Goal: Information Seeking & Learning: Check status

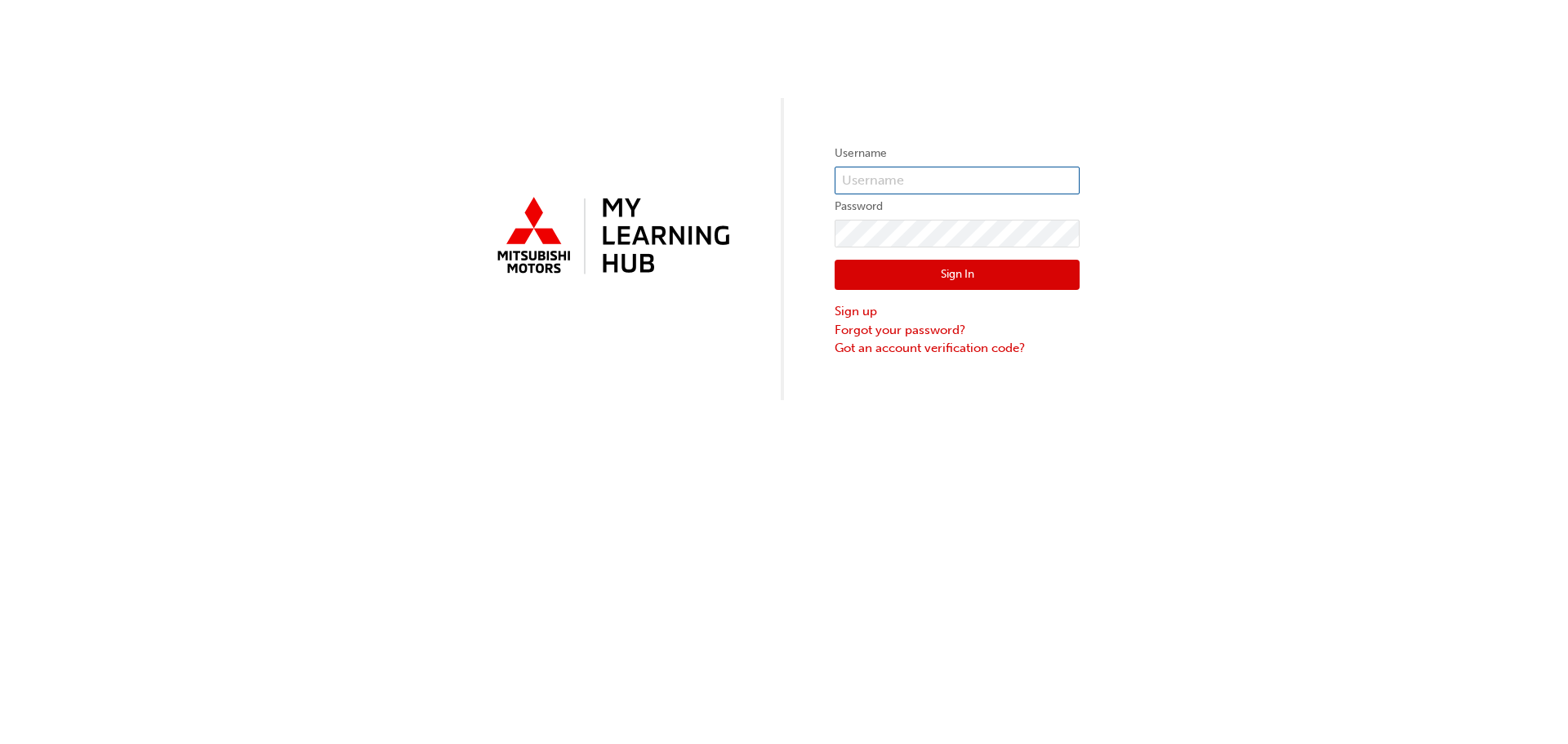
type input "0005823564"
click at [949, 268] on button "Sign In" at bounding box center [957, 275] width 245 height 31
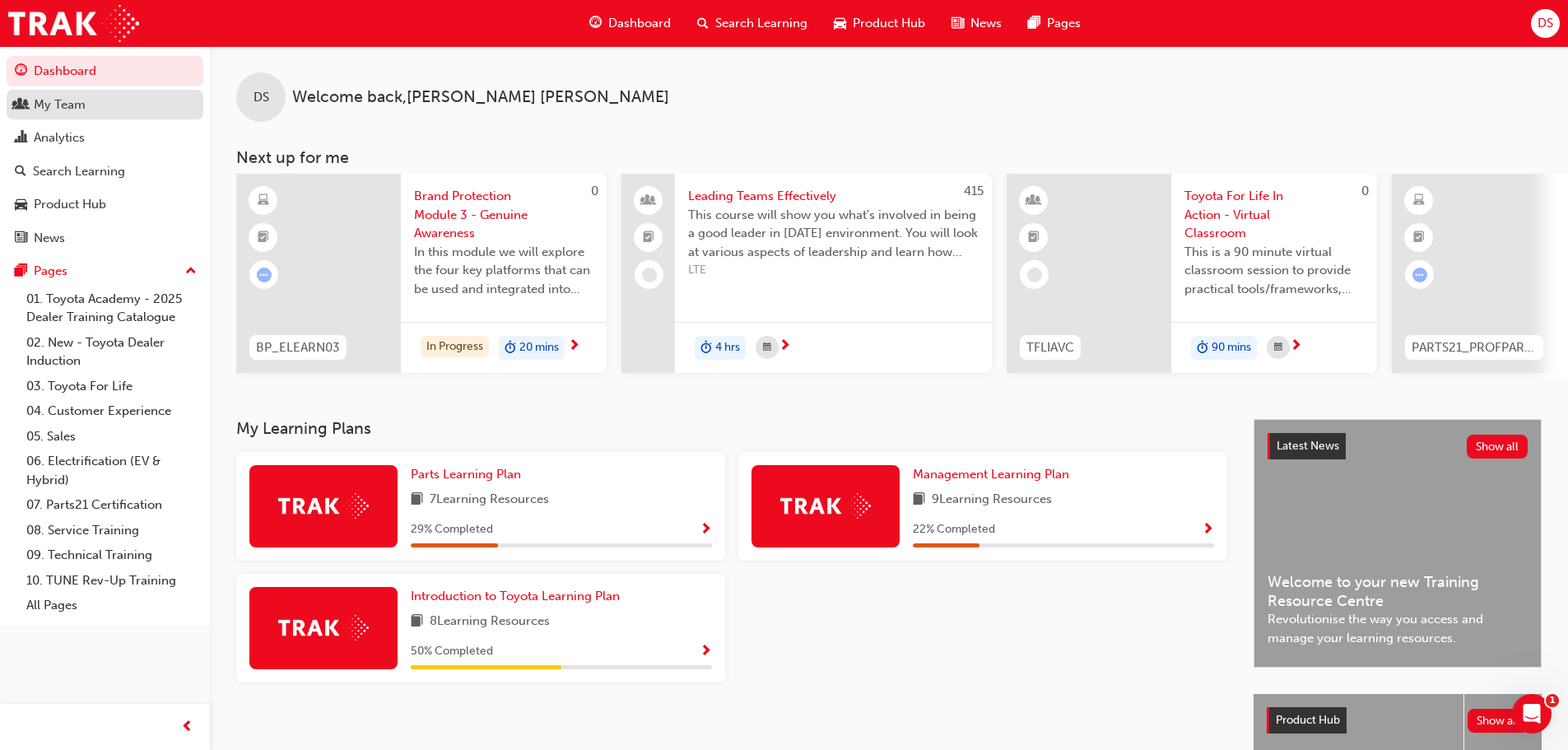
click at [113, 110] on div "My Team" at bounding box center [105, 104] width 180 height 21
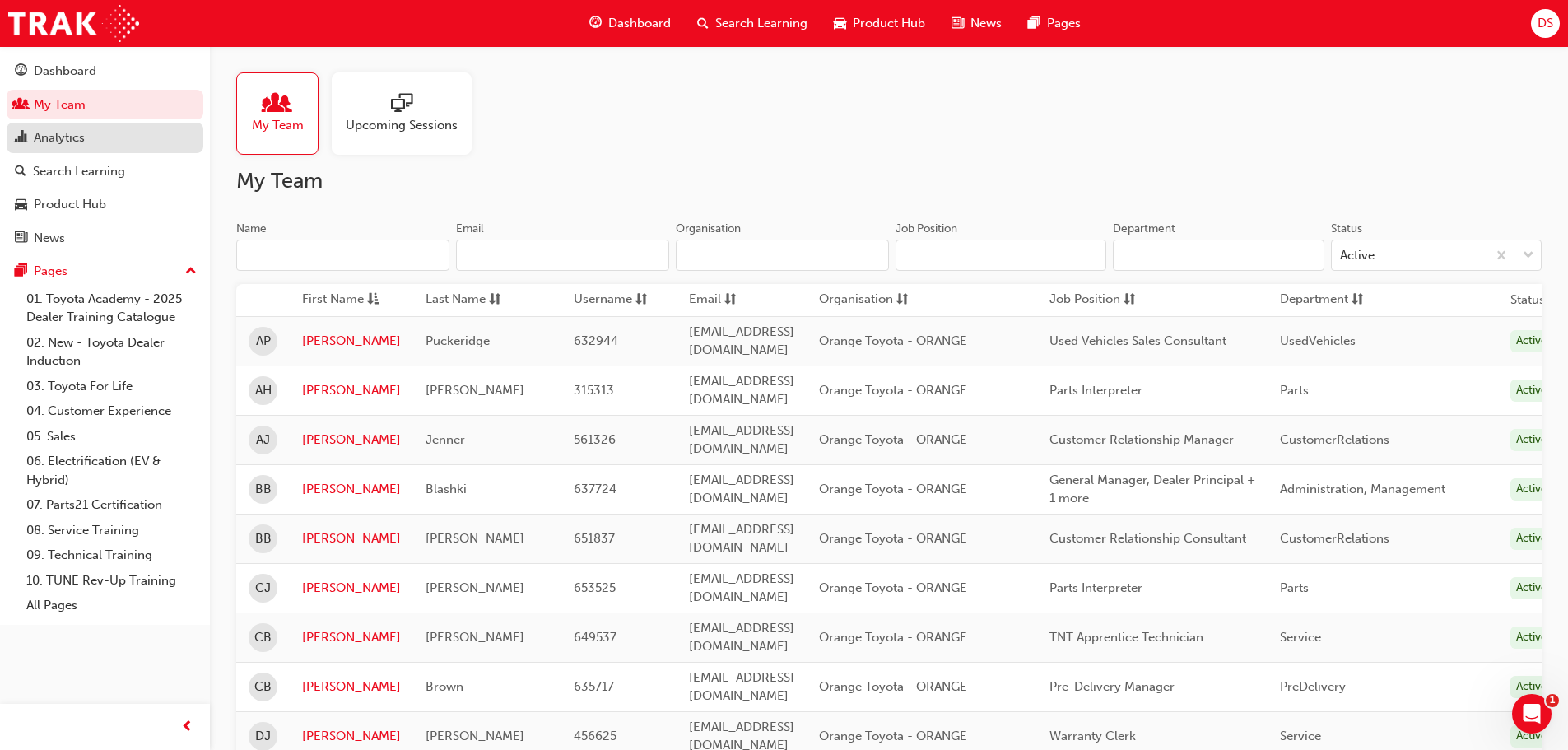
click at [67, 139] on div "Analytics" at bounding box center [60, 137] width 51 height 19
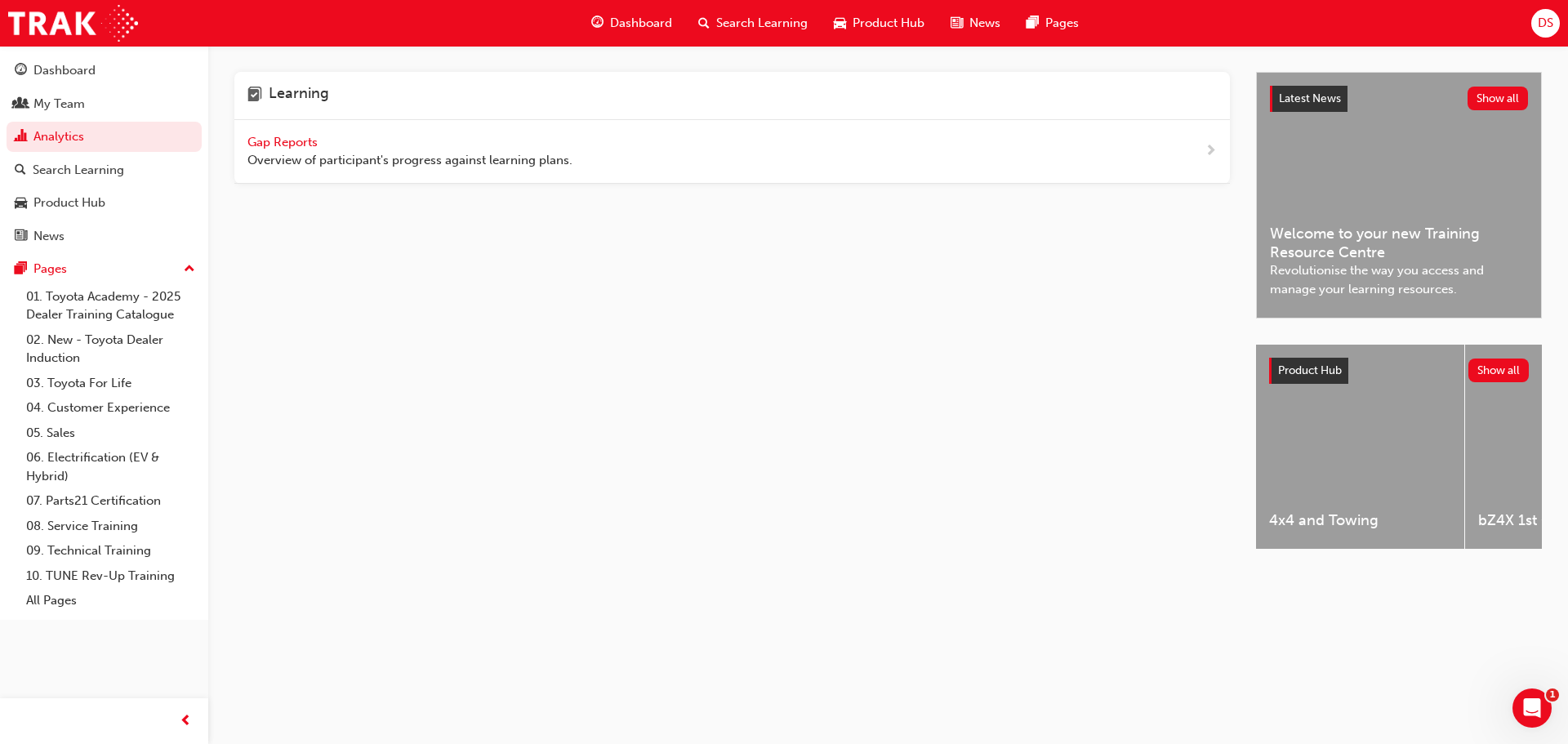
click at [295, 138] on span "Gap Reports" at bounding box center [283, 142] width 73 height 15
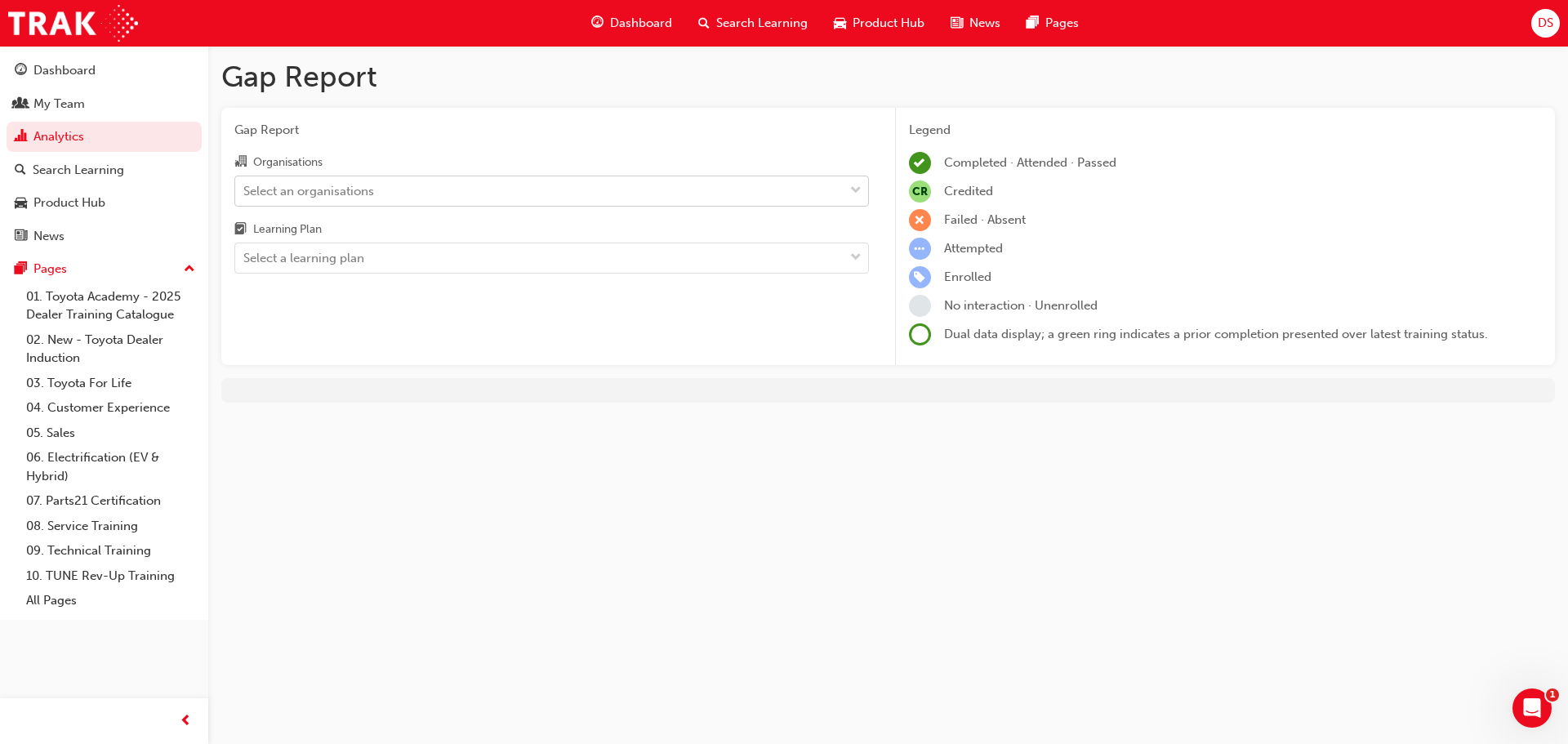
click at [373, 191] on div "Select an organisations" at bounding box center [308, 191] width 131 height 19
click at [245, 191] on input "Organisations Select an organisations" at bounding box center [244, 190] width 2 height 14
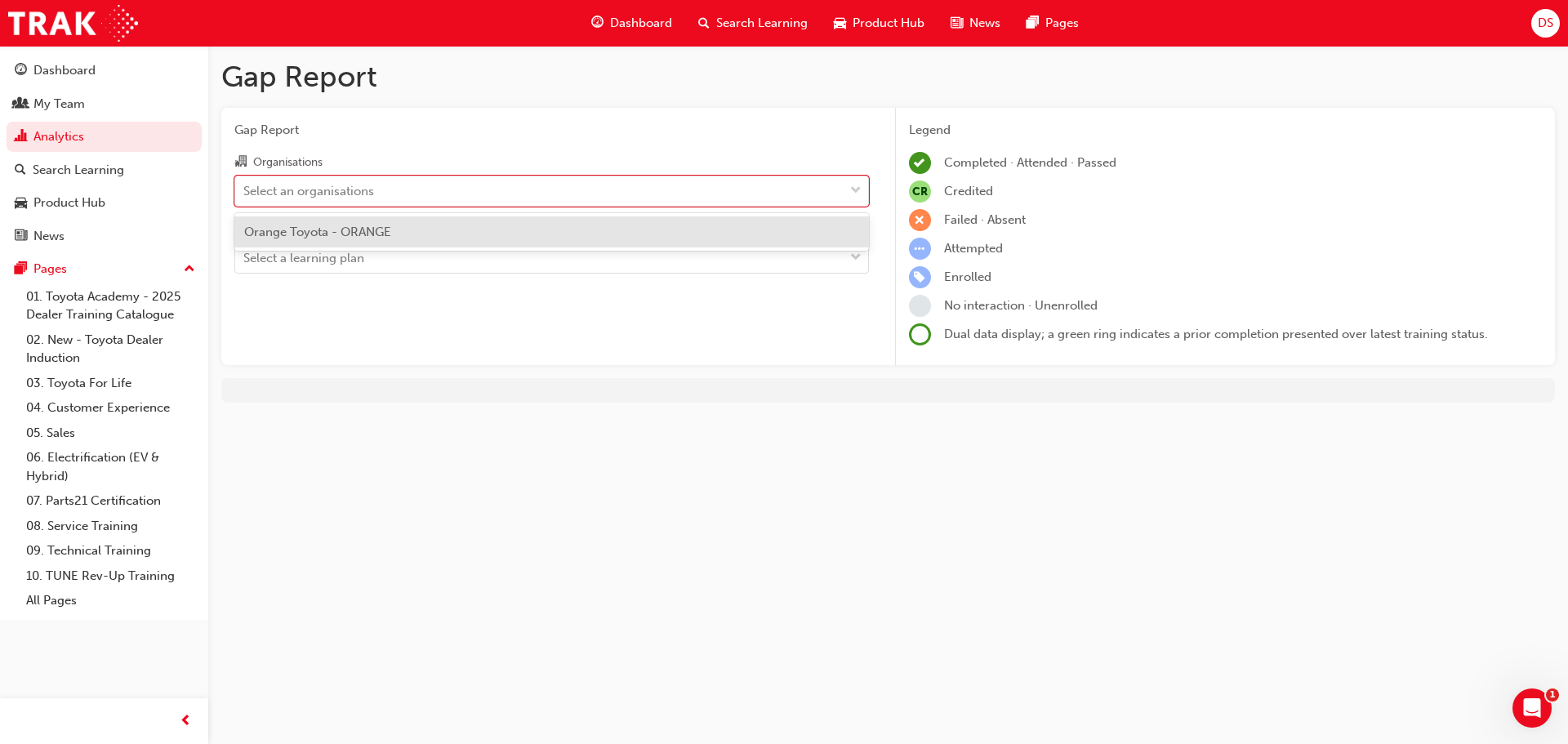
click at [364, 234] on span "Orange Toyota - ORANGE" at bounding box center [317, 232] width 147 height 15
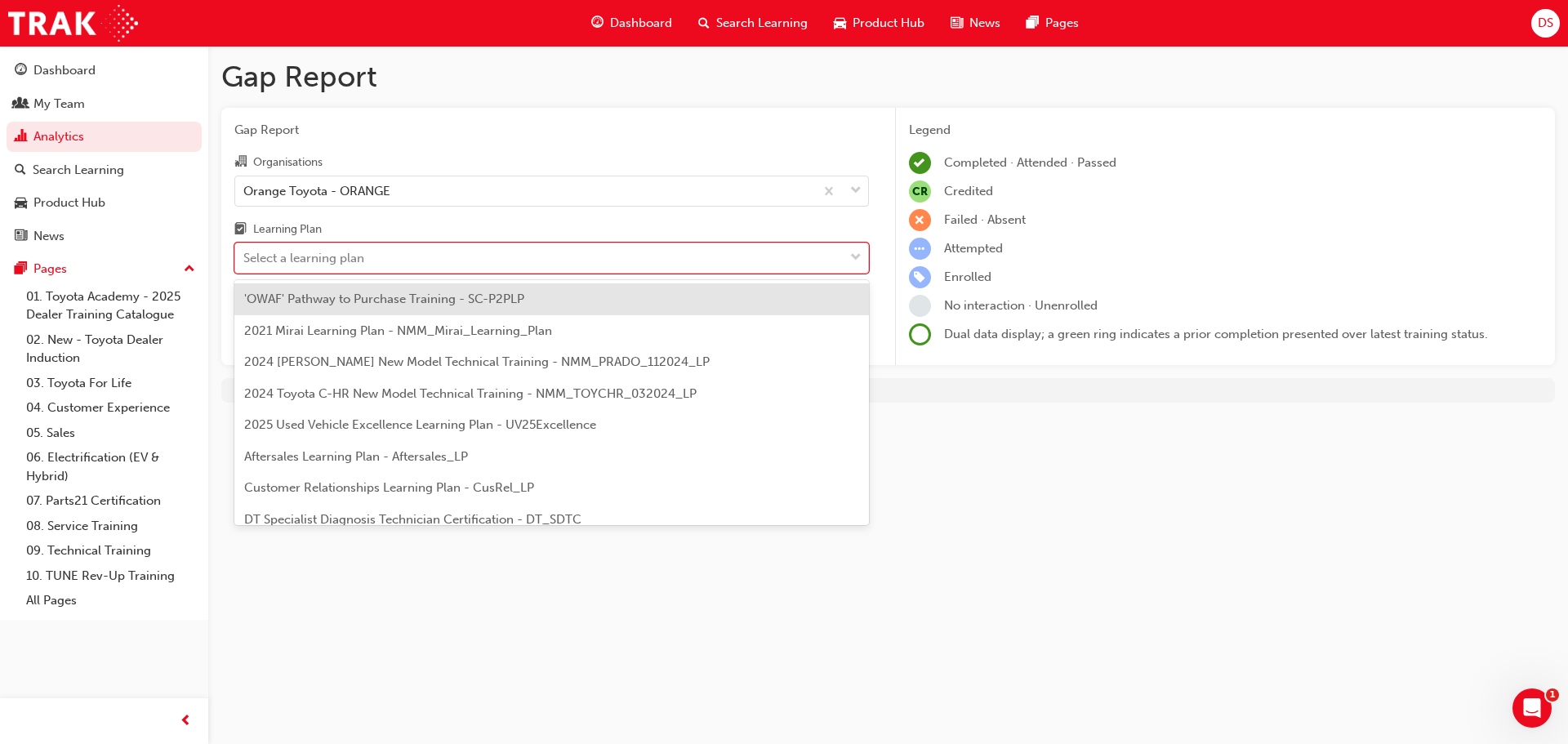
click at [375, 259] on div "Select a learning plan" at bounding box center [539, 258] width 609 height 29
click at [245, 259] on input "Learning Plan option 'OWAF' Pathway to Purchase Training - SC-P2PLP focused, 1 …" at bounding box center [244, 257] width 2 height 14
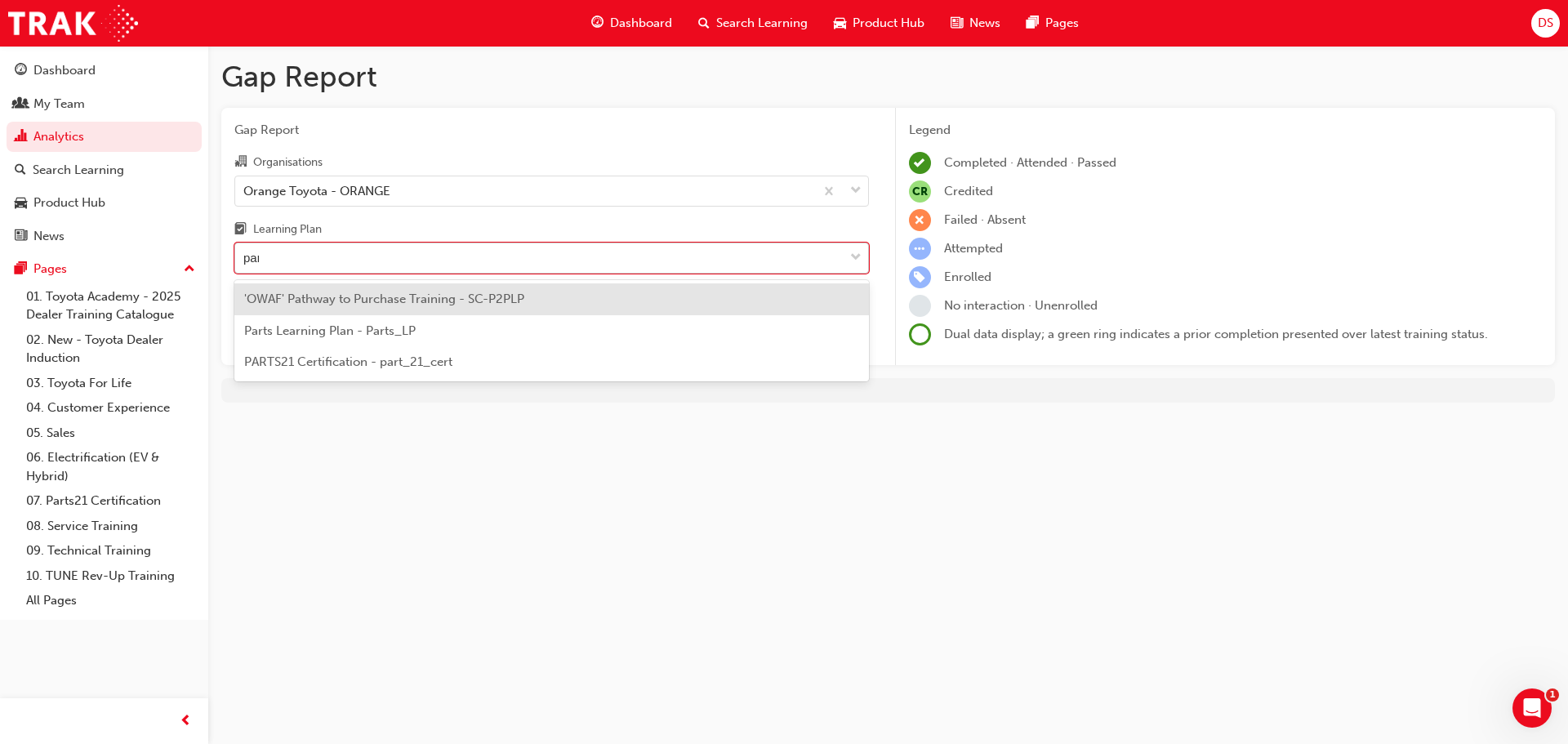
type input "parts"
click at [331, 307] on div "Parts Learning Plan - Parts_LP" at bounding box center [551, 299] width 635 height 32
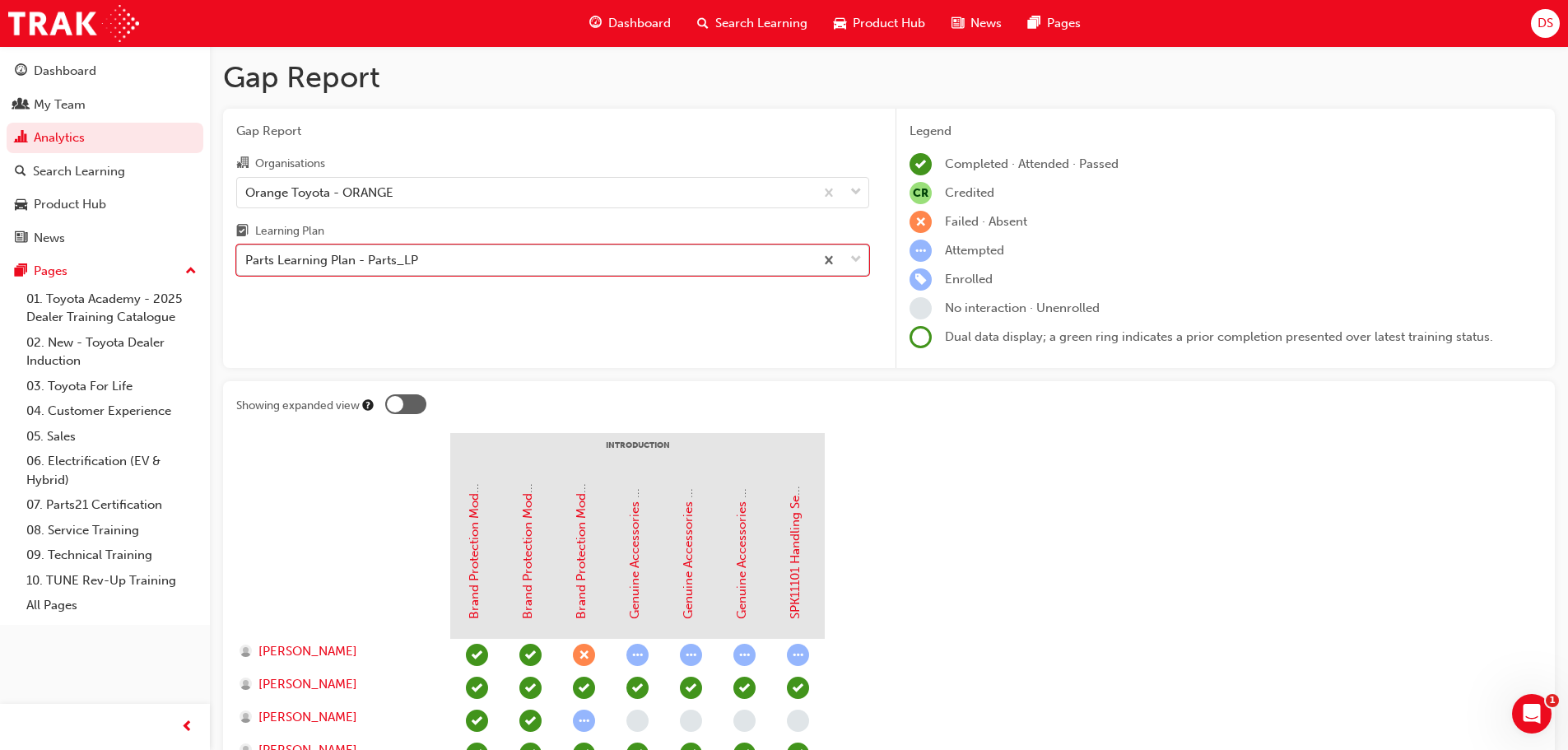
click at [473, 257] on div "Parts Learning Plan - Parts_LP" at bounding box center [525, 260] width 577 height 29
click at [247, 257] on input "Learning Plan option Parts Learning Plan - Parts_LP, selected. 0 results availa…" at bounding box center [246, 259] width 2 height 14
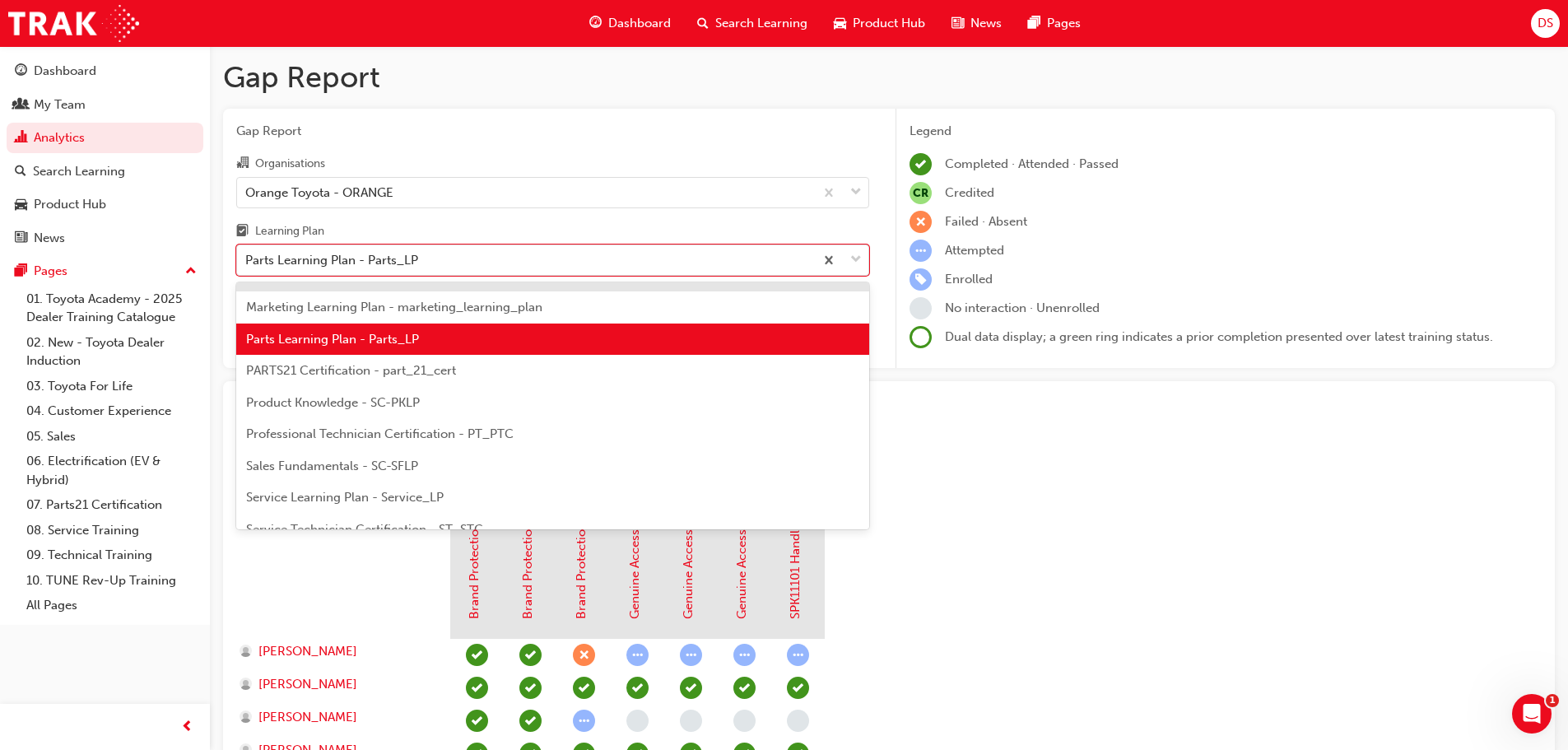
scroll to position [440, 0]
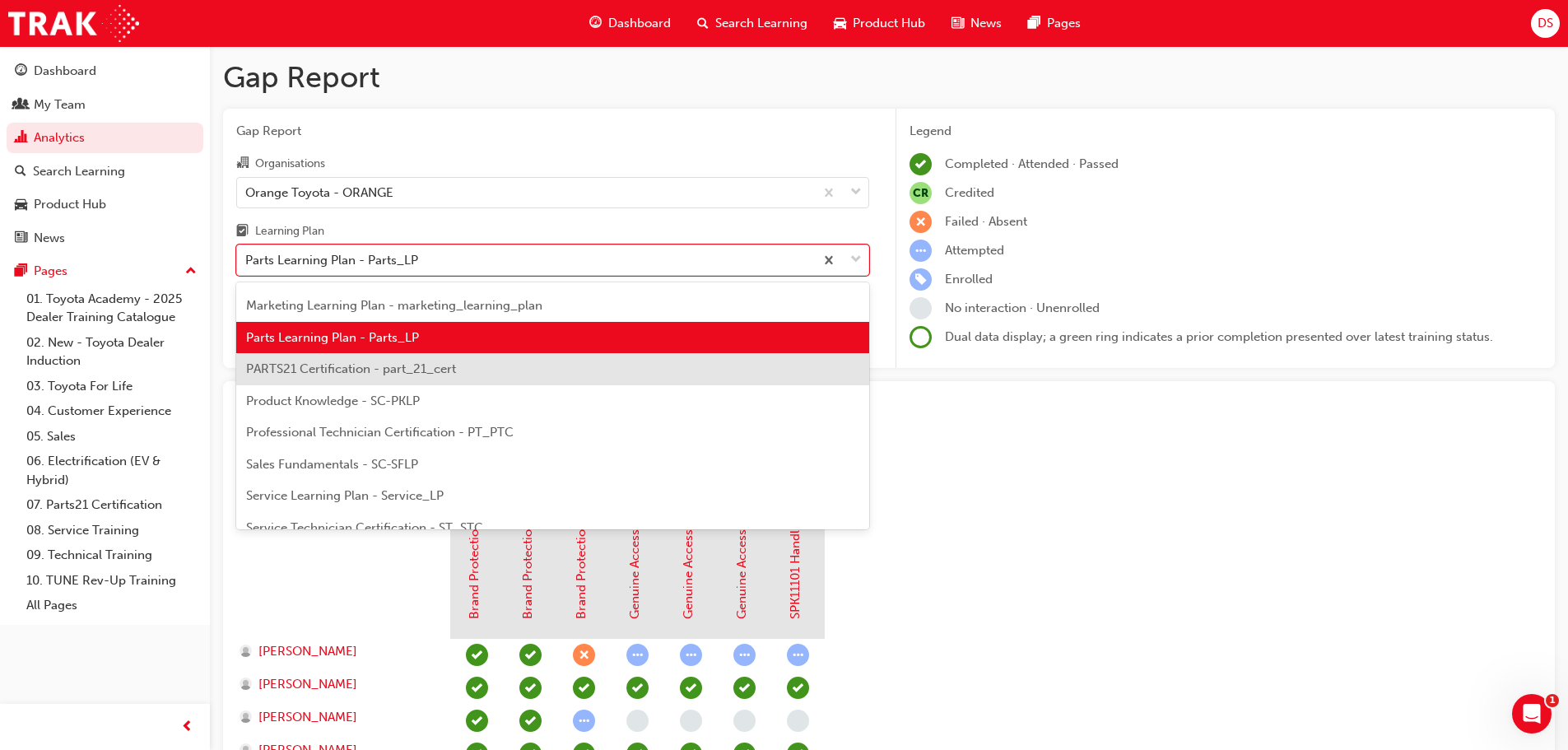
click at [424, 363] on span "PARTS21 Certification - part_21_cert" at bounding box center [351, 368] width 210 height 15
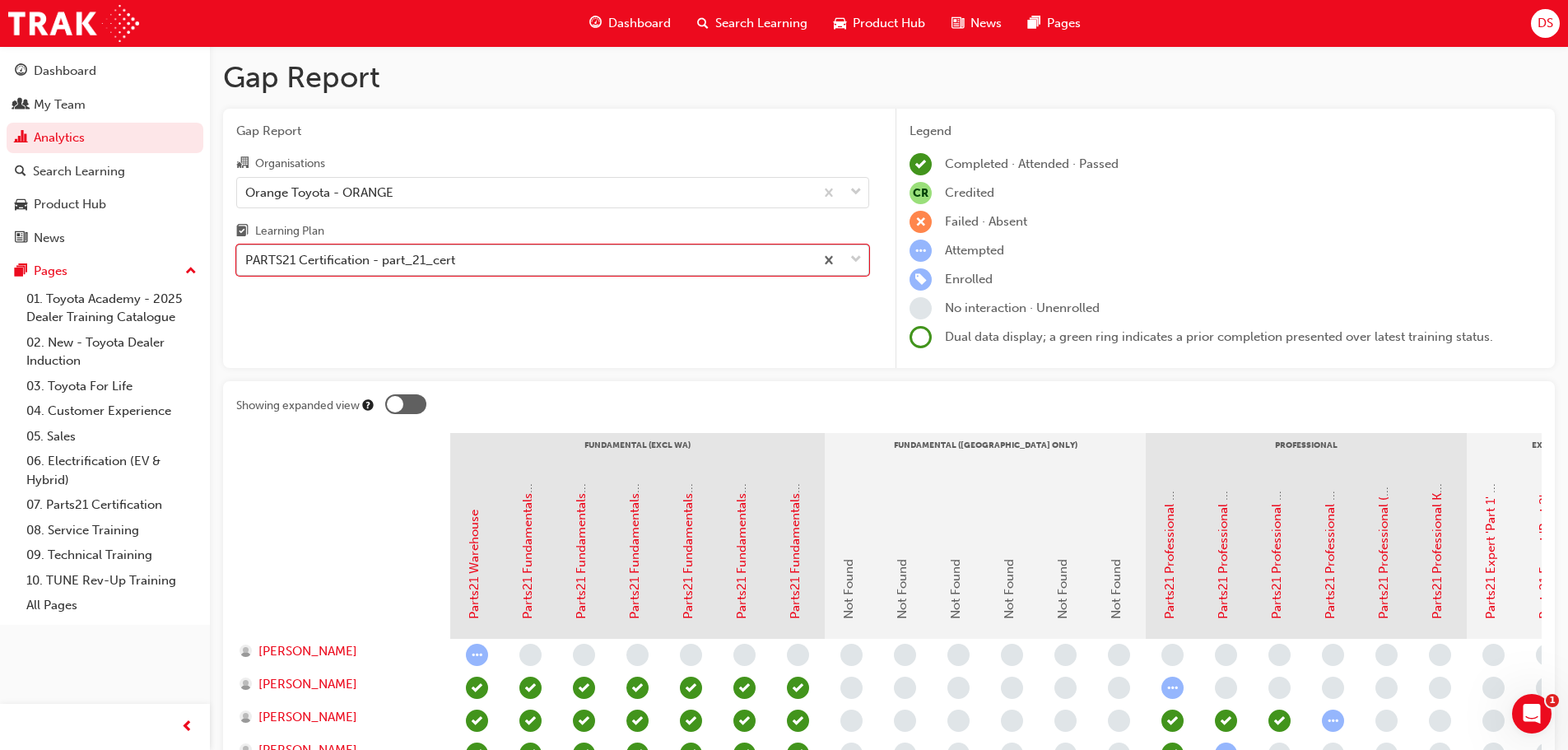
click at [483, 271] on div "PARTS21 Certification - part_21_cert" at bounding box center [525, 260] width 577 height 29
click at [247, 267] on input "Learning Plan option PARTS21 Certification - part_21_cert, selected. 0 results …" at bounding box center [246, 259] width 2 height 14
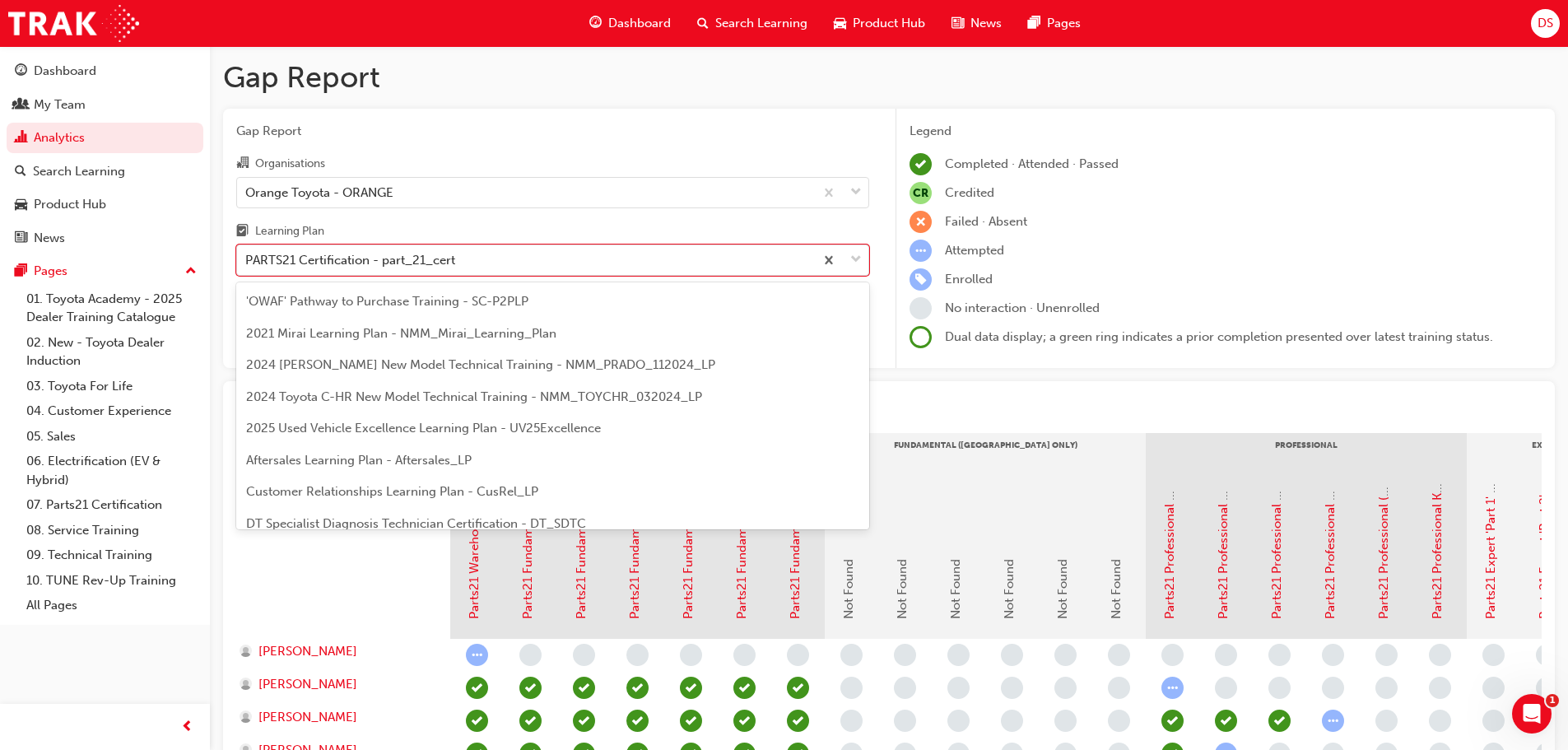
scroll to position [306, 0]
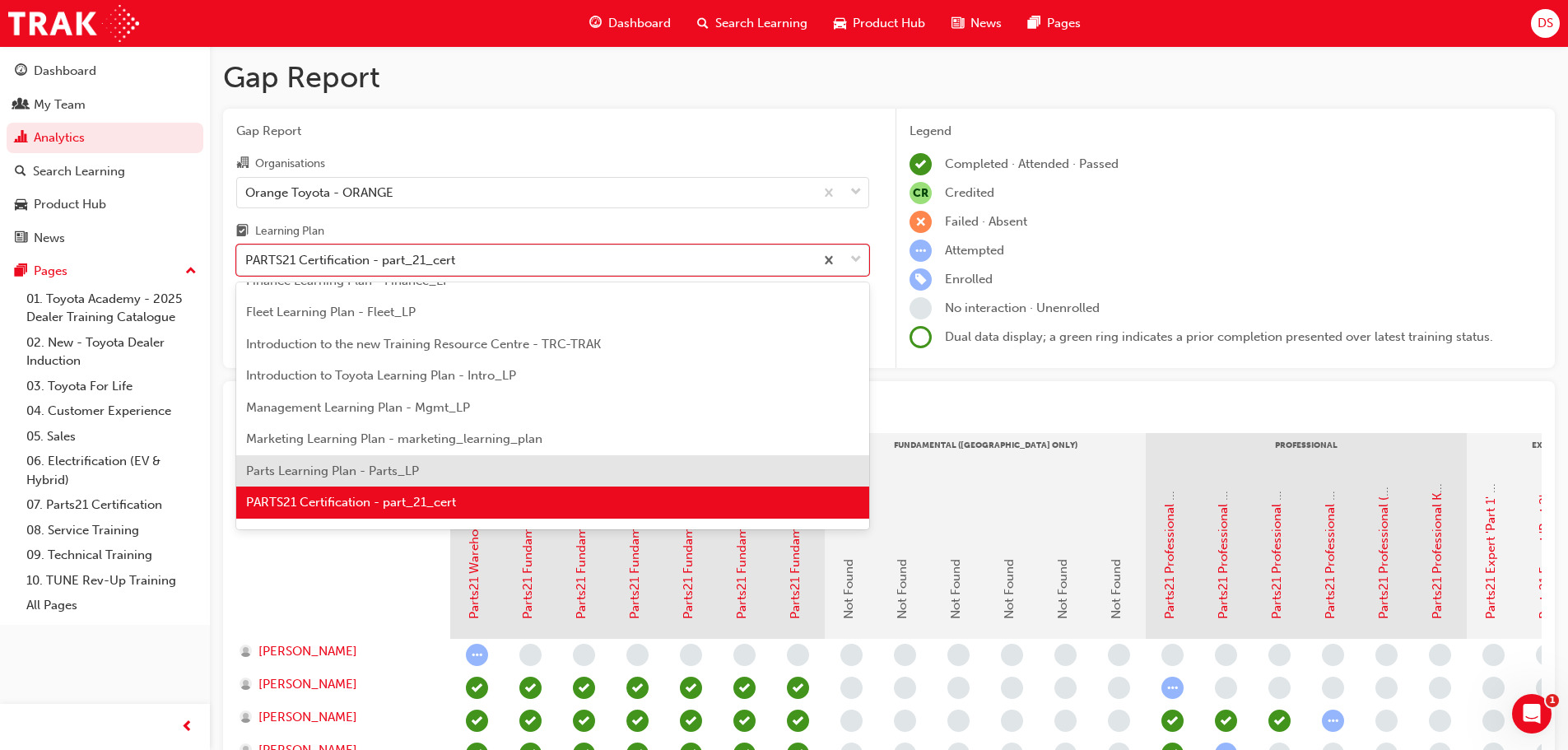
click at [419, 469] on div "Parts Learning Plan - Parts_LP" at bounding box center [552, 471] width 633 height 32
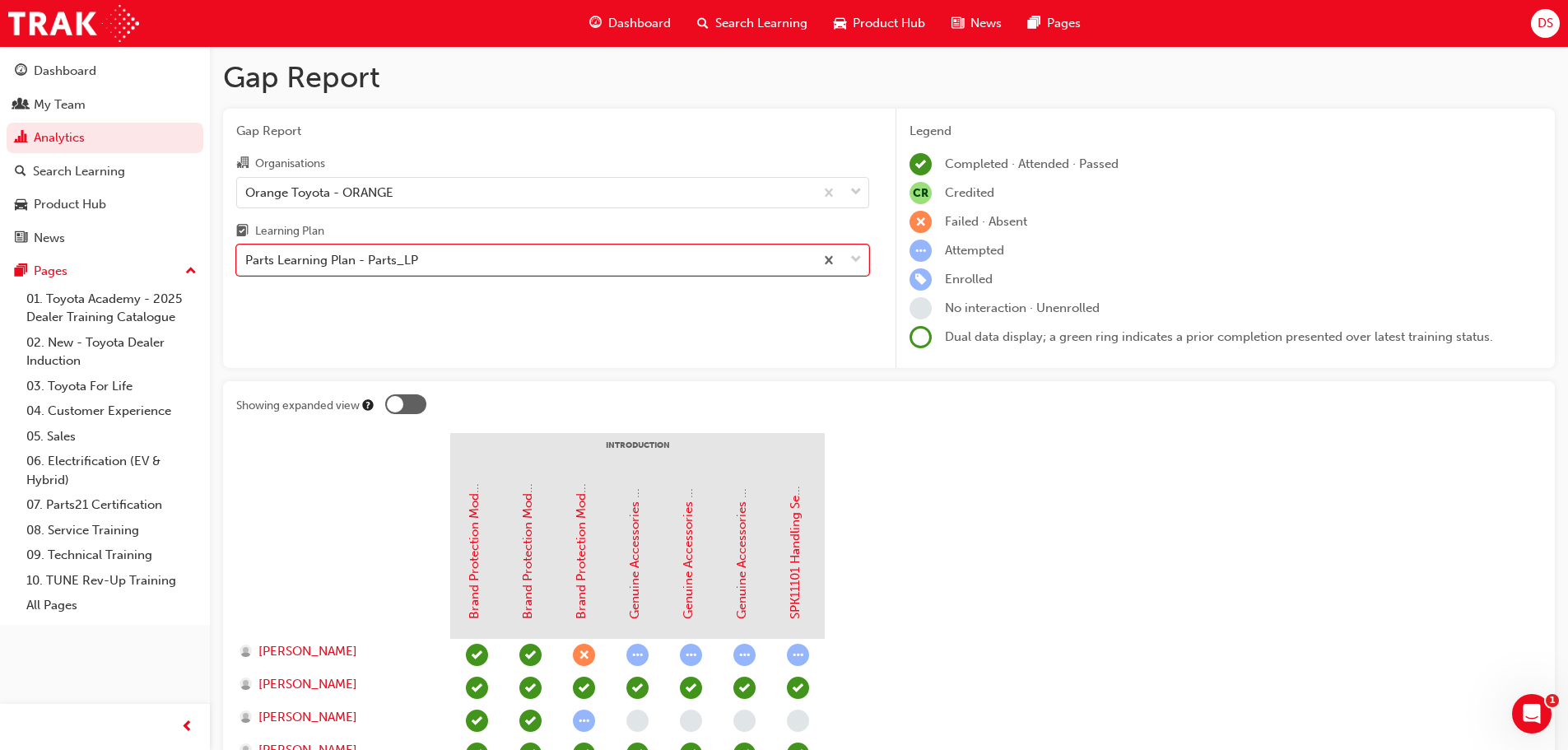
click at [464, 253] on div "Parts Learning Plan - Parts_LP" at bounding box center [525, 260] width 577 height 29
click at [247, 253] on input "Learning Plan option Parts Learning Plan - Parts_LP, selected. 0 results availa…" at bounding box center [246, 259] width 2 height 14
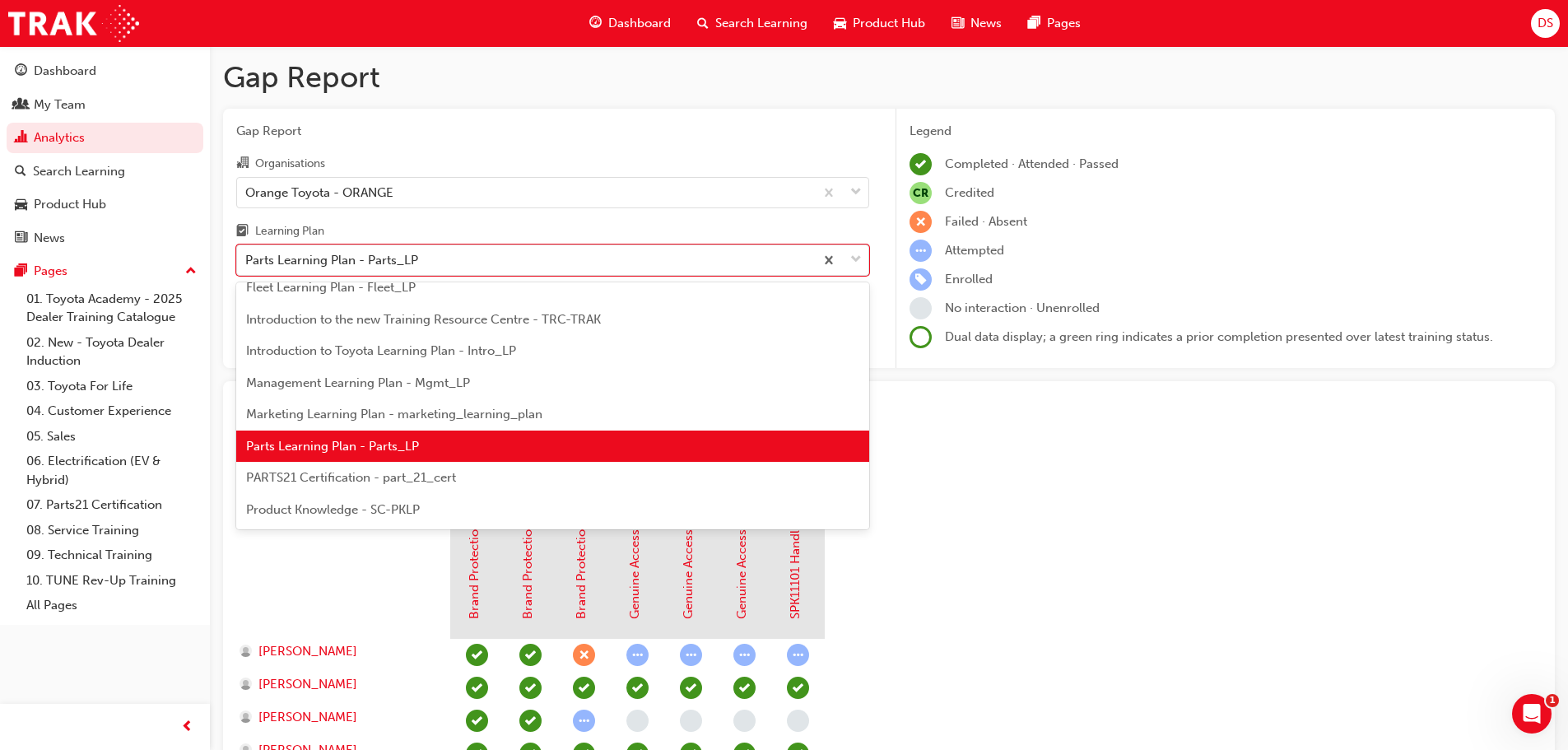
scroll to position [357, 0]
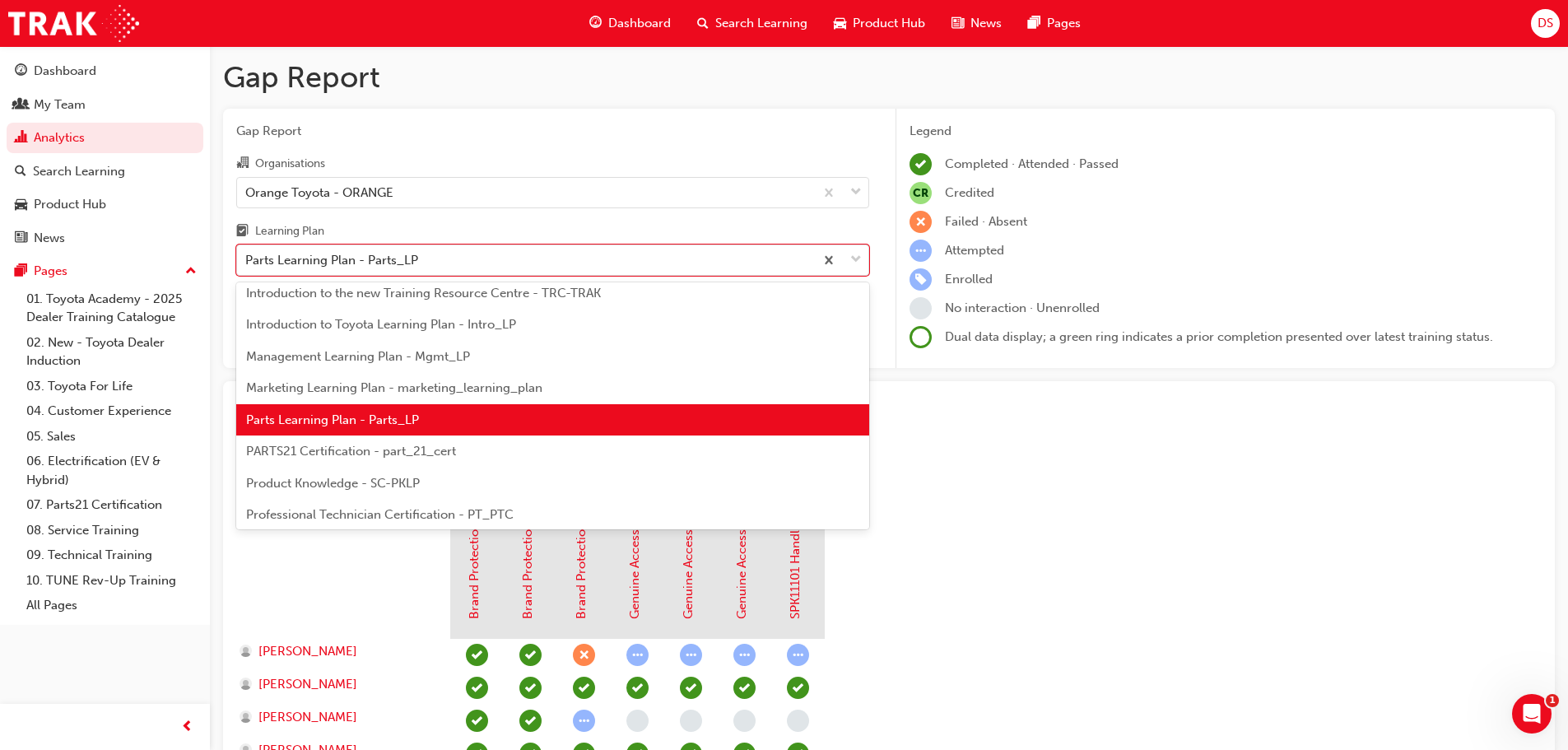
click at [382, 450] on span "PARTS21 Certification - part_21_cert" at bounding box center [351, 451] width 210 height 15
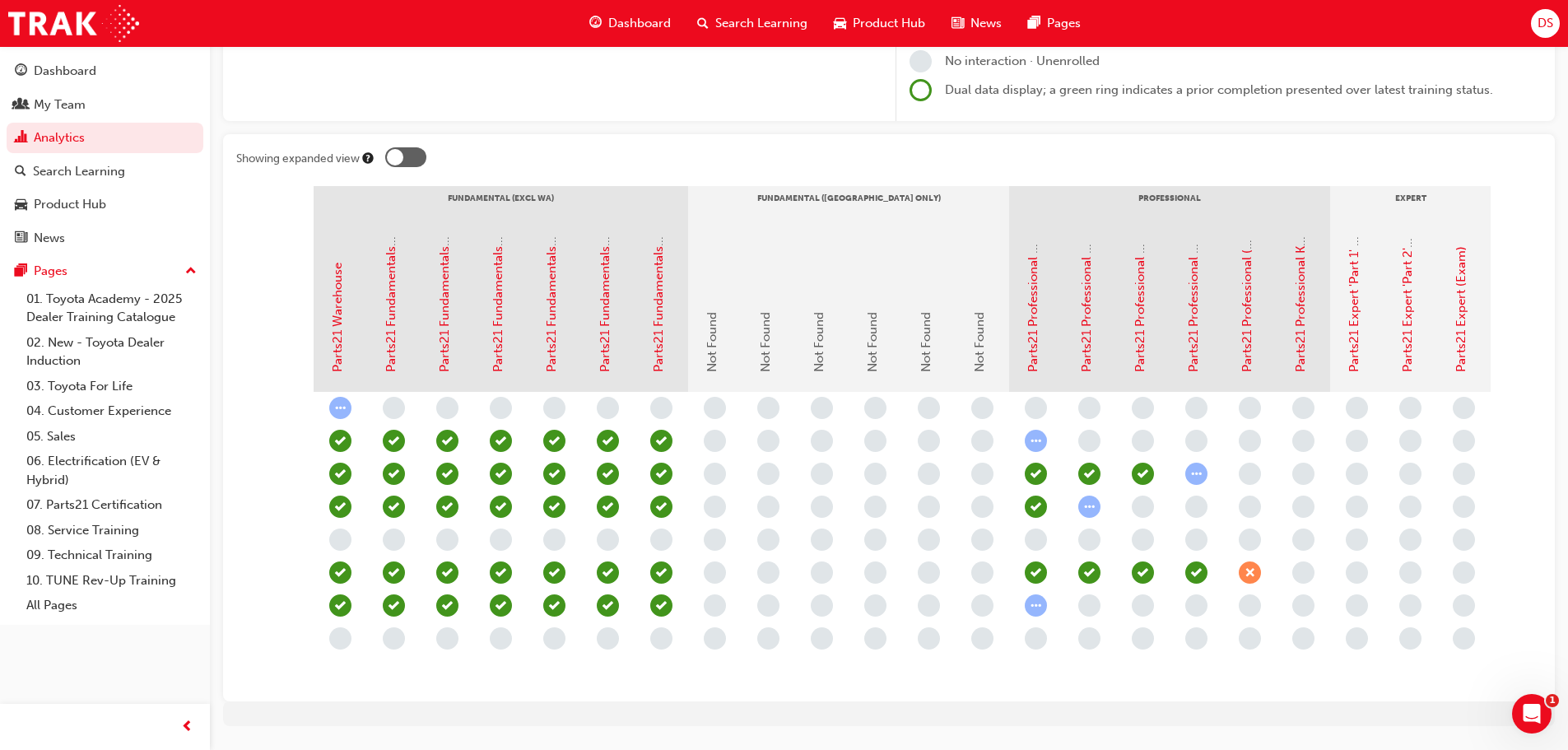
scroll to position [0, 139]
